Goal: Information Seeking & Learning: Learn about a topic

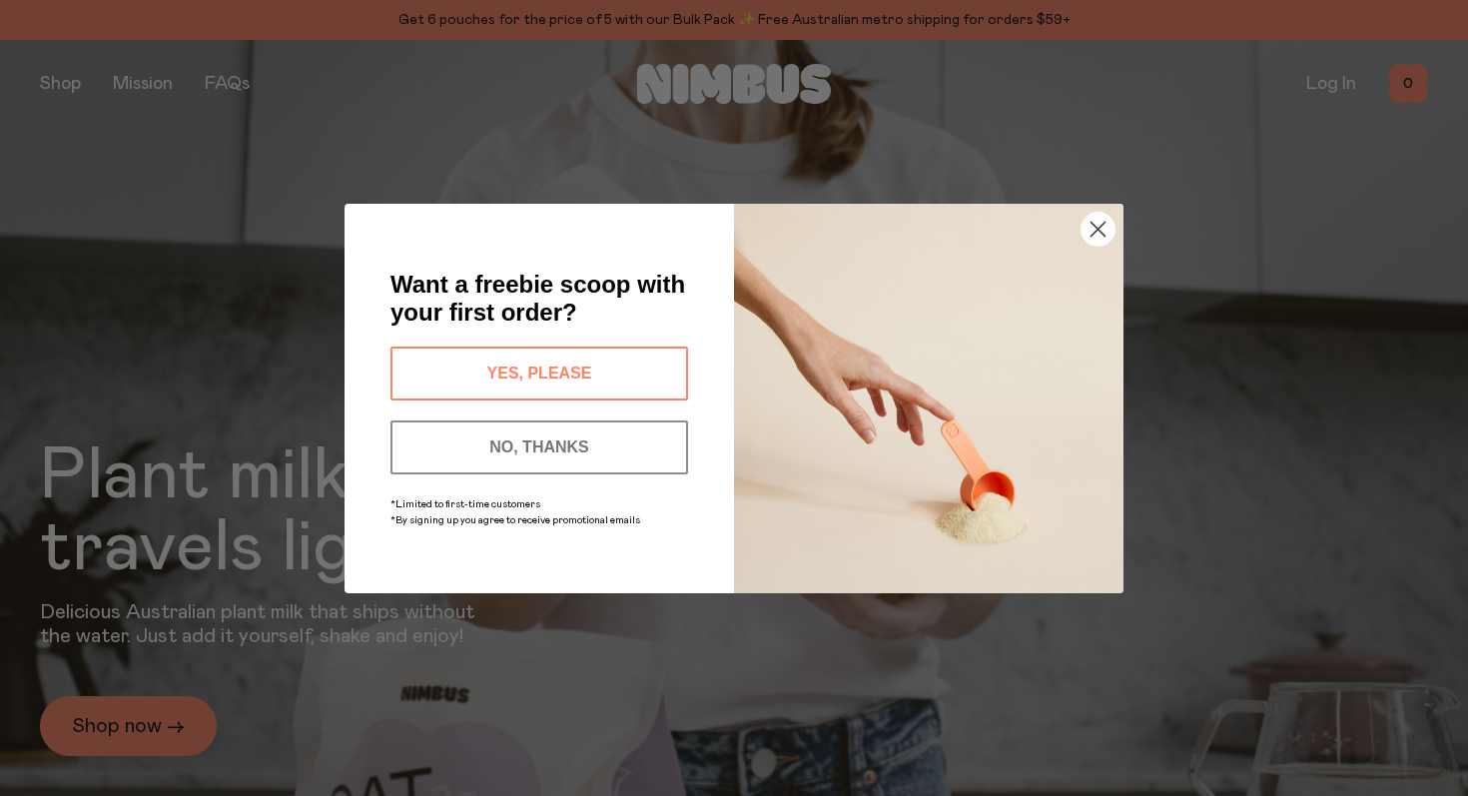
click at [1103, 230] on circle "Close dialog" at bounding box center [1098, 228] width 33 height 33
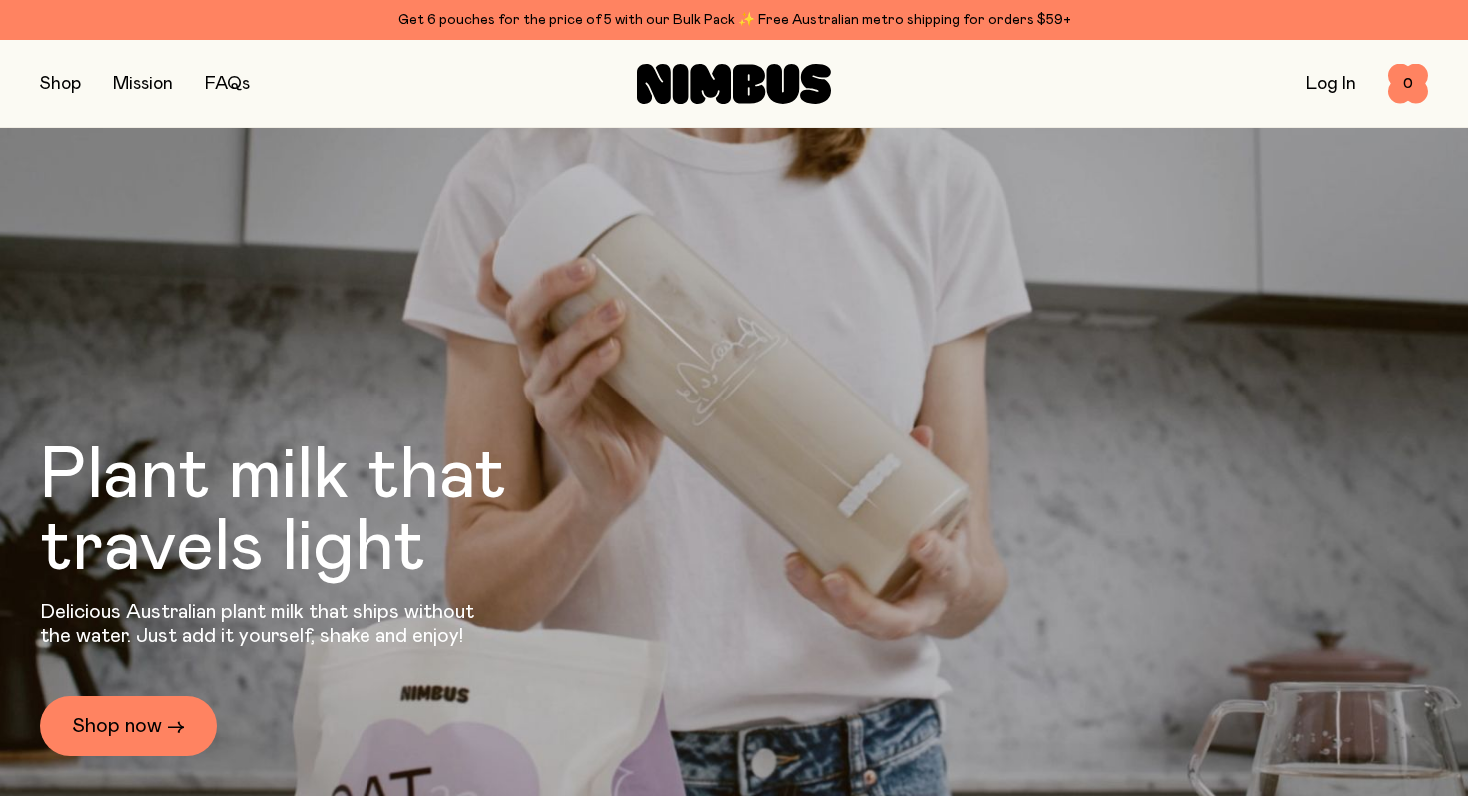
click at [75, 82] on button "button" at bounding box center [60, 84] width 41 height 28
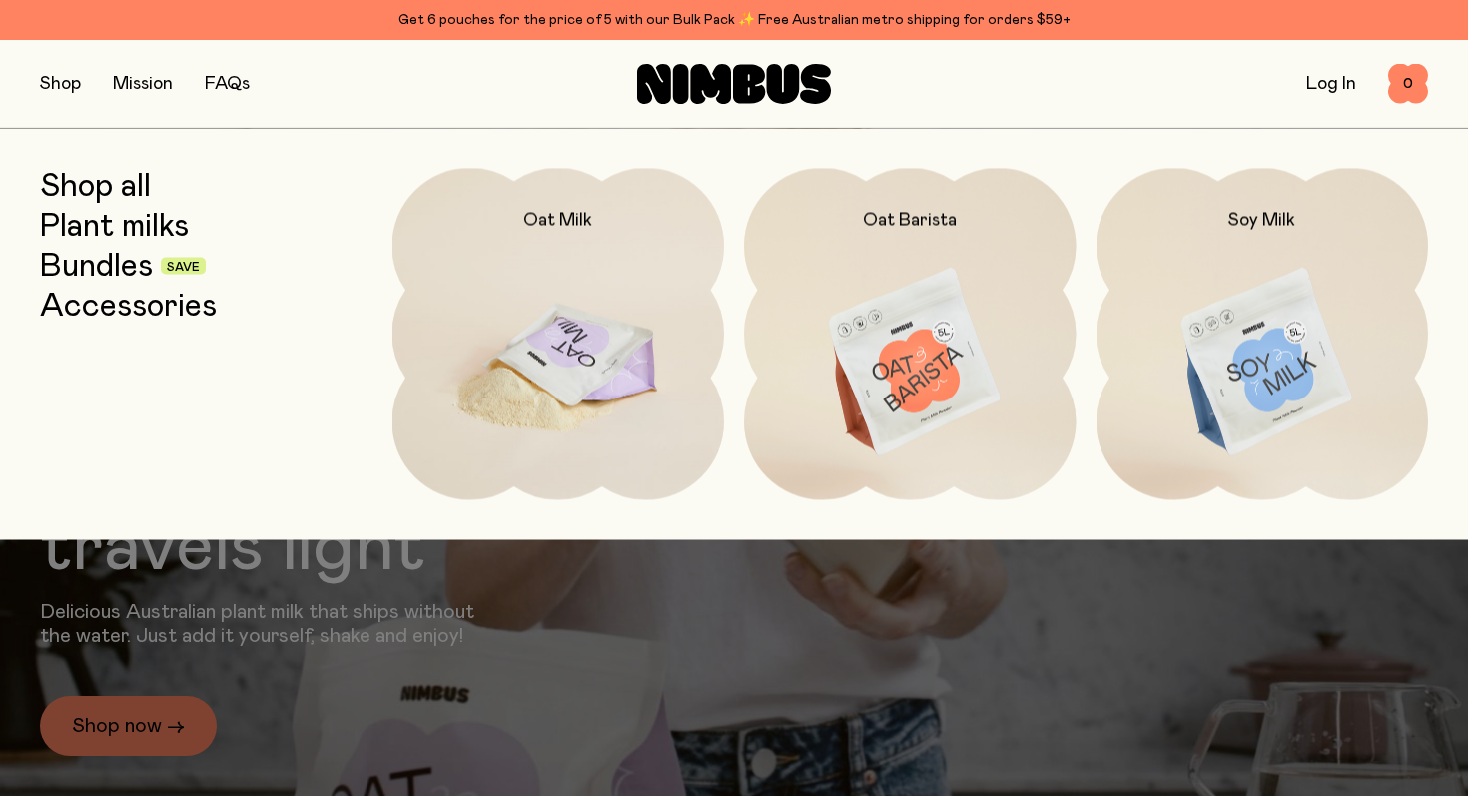
click at [530, 309] on img at bounding box center [559, 363] width 333 height 391
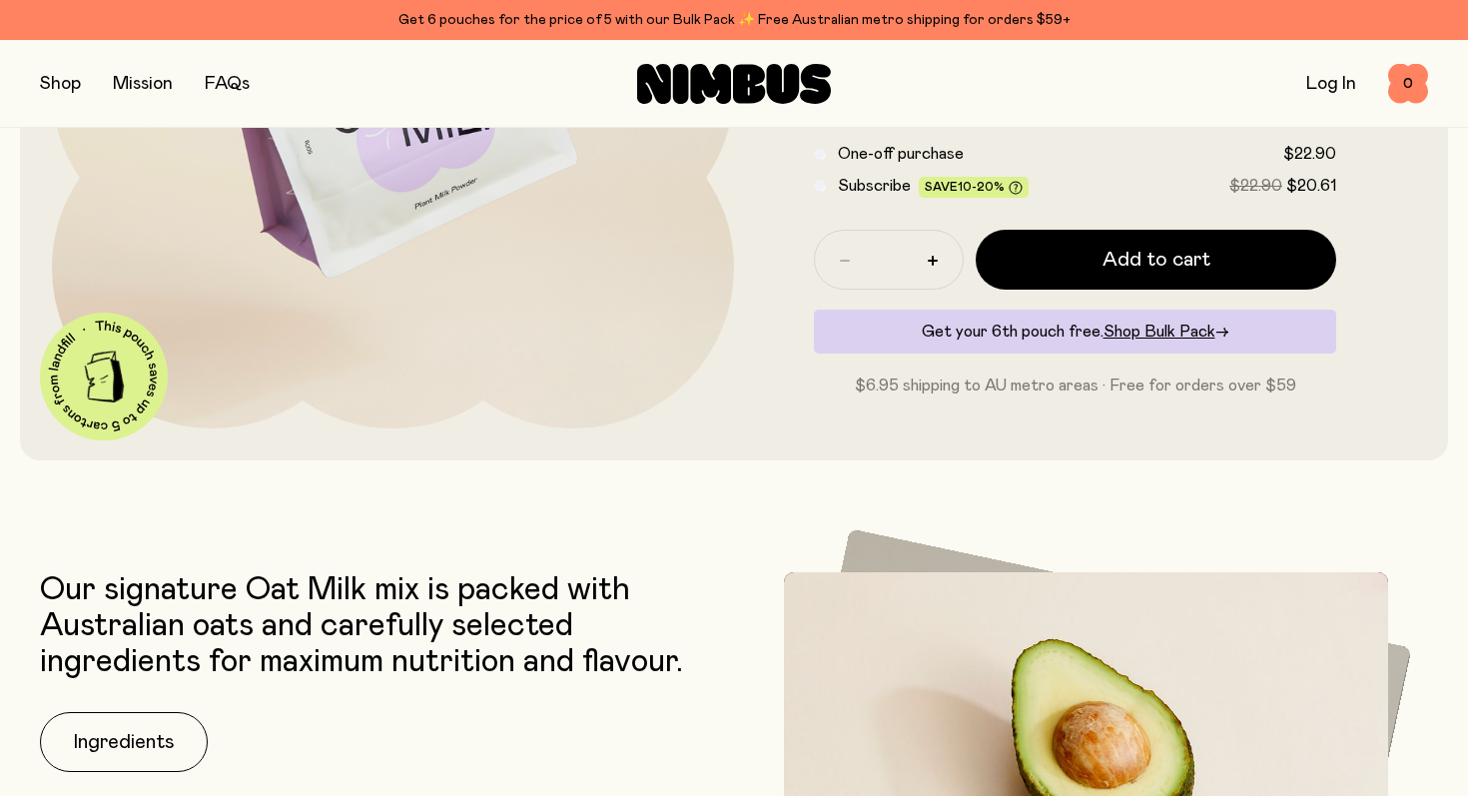
scroll to position [438, 0]
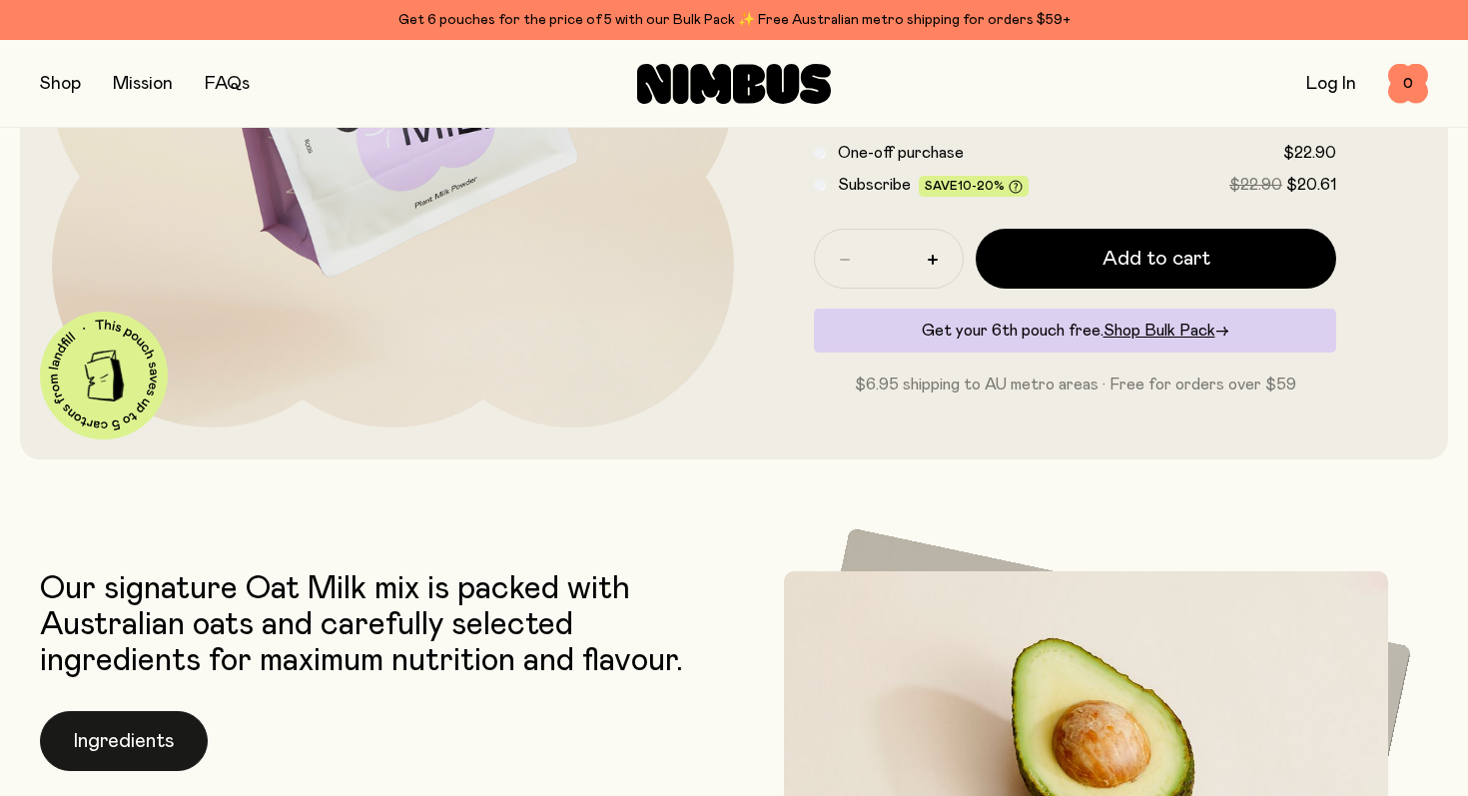
click at [140, 753] on button "Ingredients" at bounding box center [124, 741] width 168 height 60
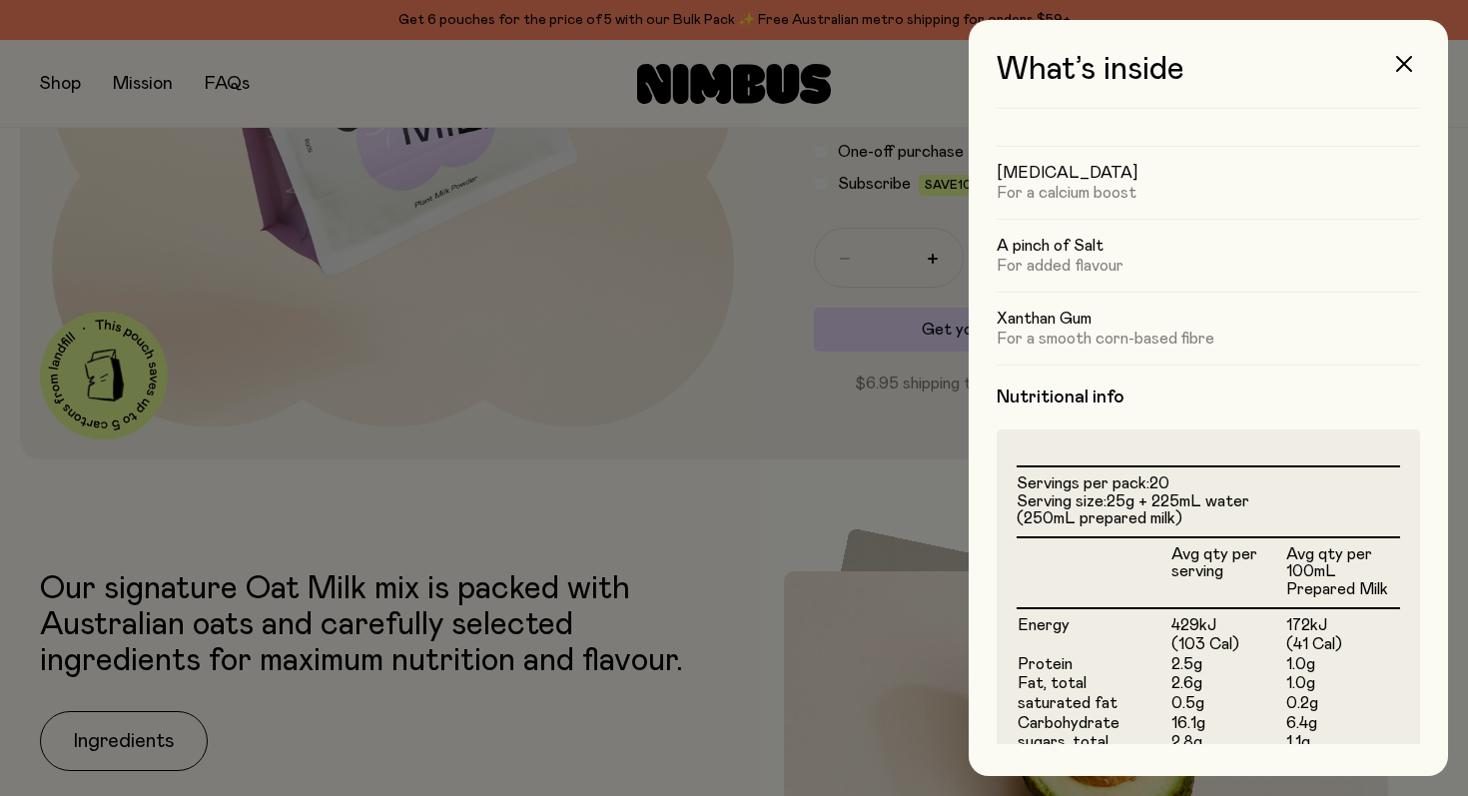
scroll to position [191, 0]
click at [1399, 67] on icon "button" at bounding box center [1404, 64] width 16 height 16
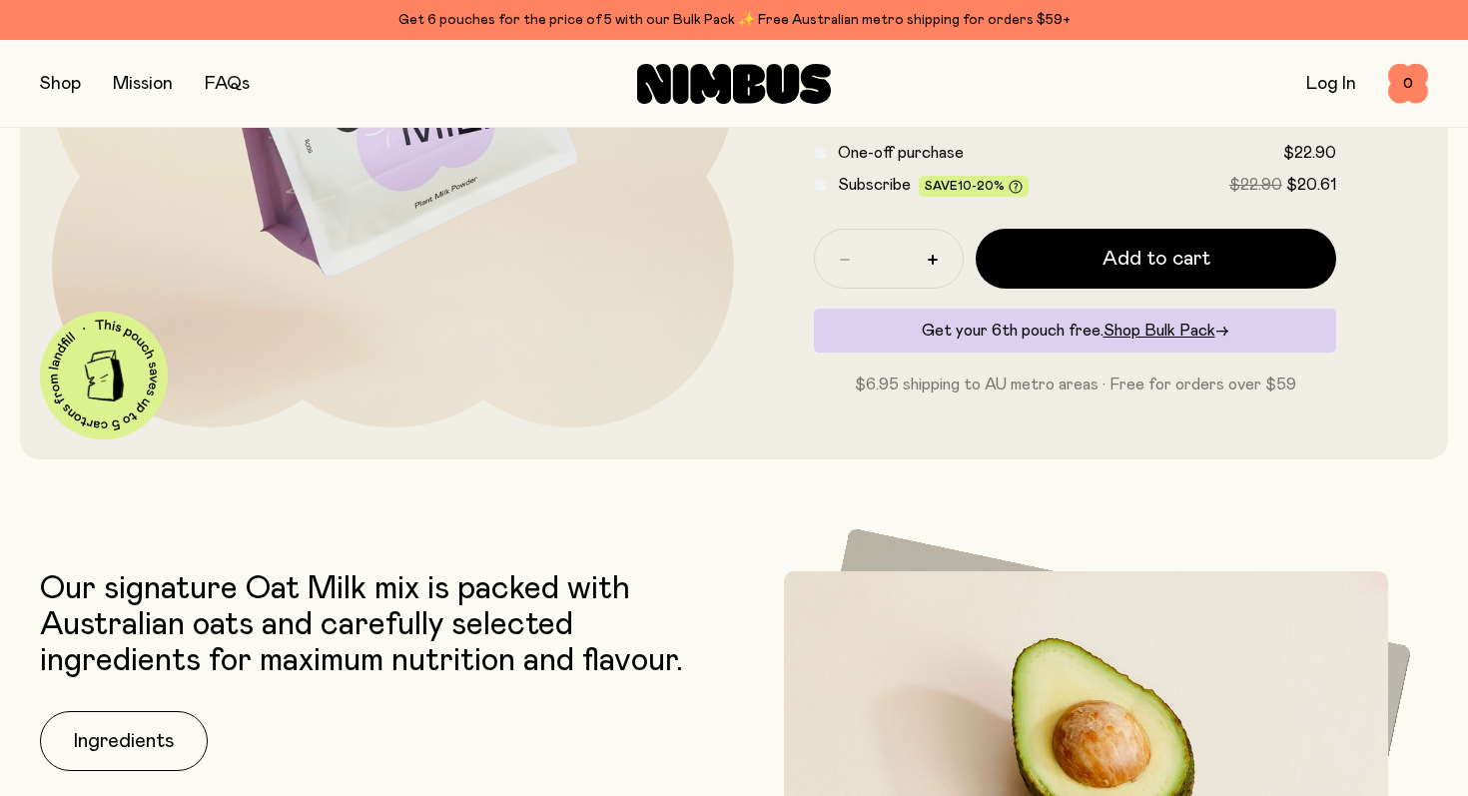
scroll to position [0, 0]
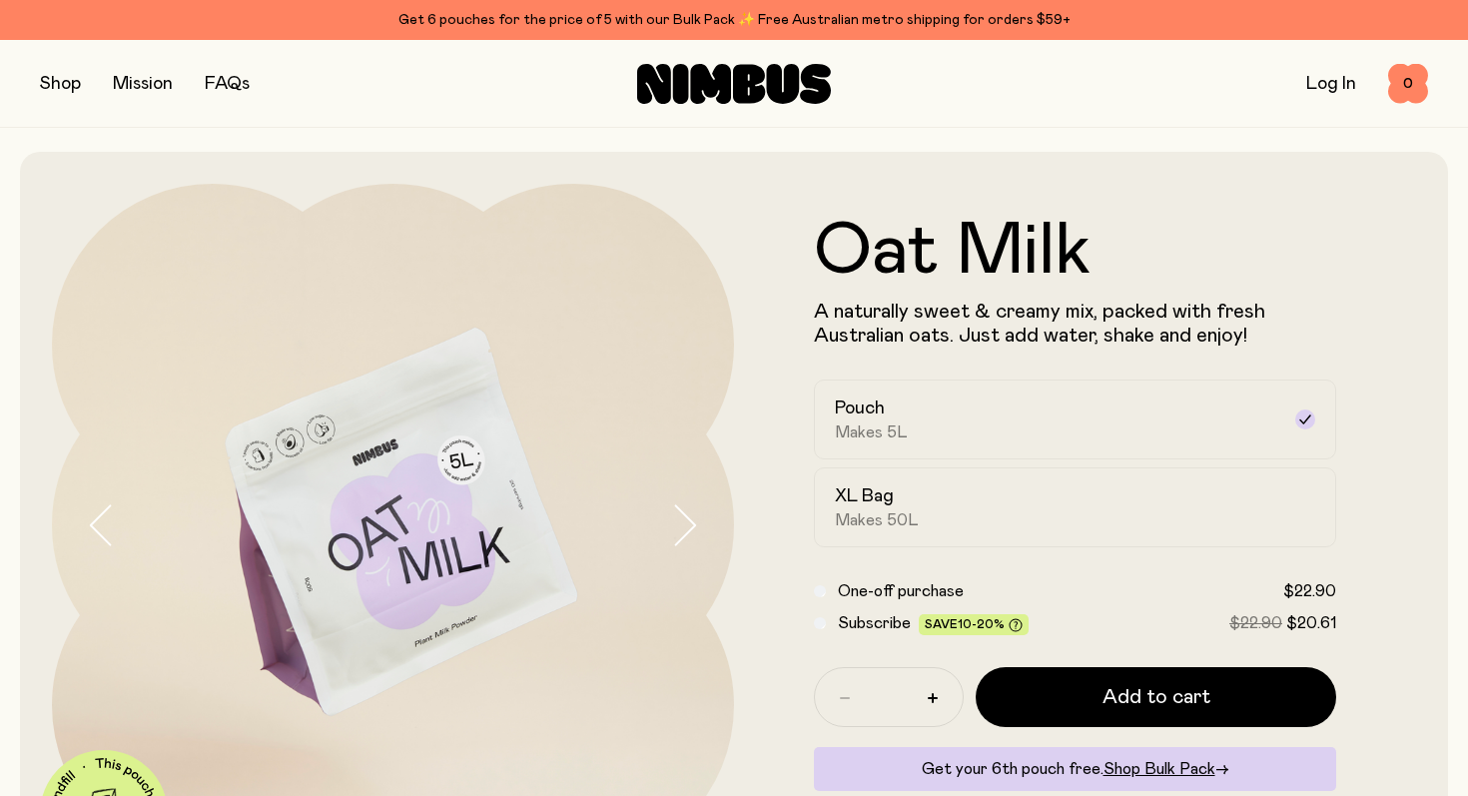
drag, startPoint x: 952, startPoint y: 391, endPoint x: 773, endPoint y: -159, distance: 577.7
click at [773, 0] on html "Get 6 pouches for the price of 5 with our Bulk Pack ✨ Free Australian metro shi…" at bounding box center [734, 398] width 1468 height 796
